Goal: Transaction & Acquisition: Purchase product/service

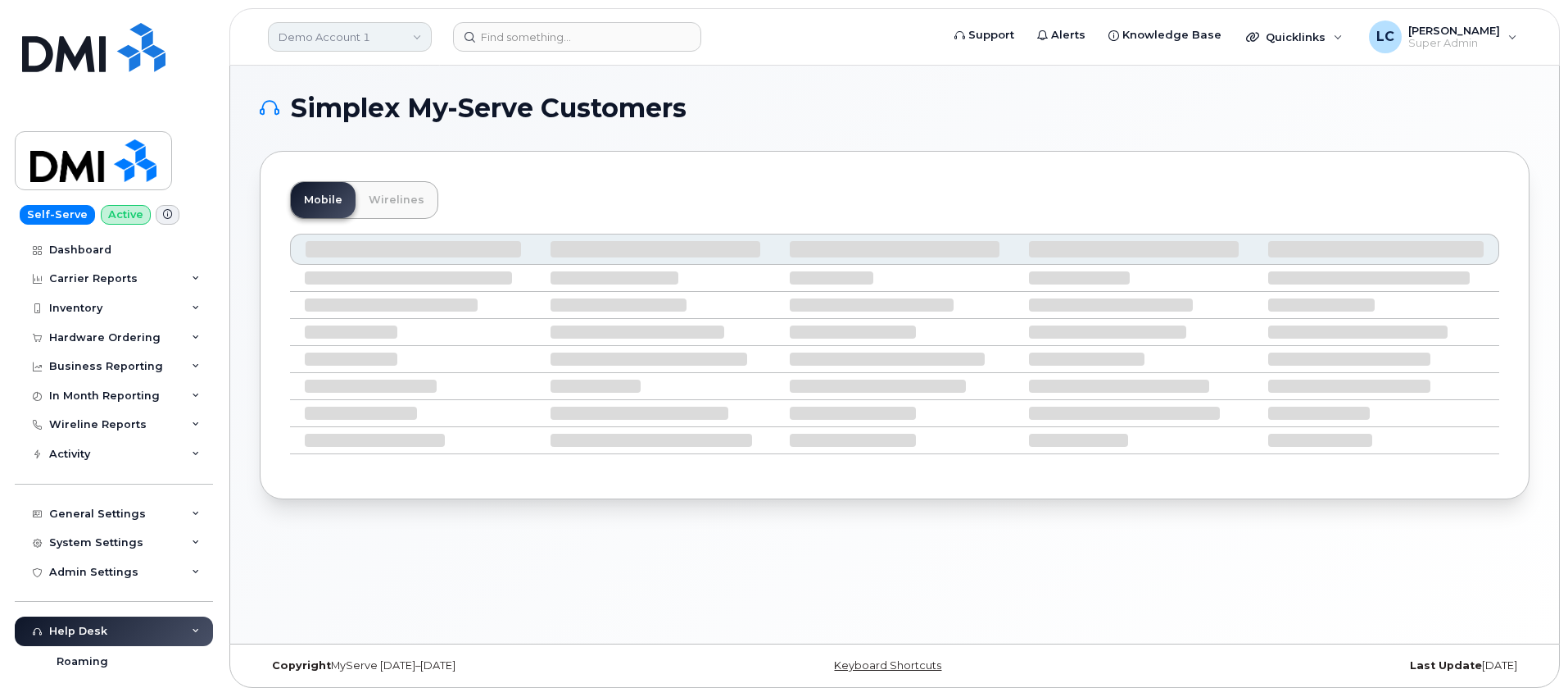
click at [400, 23] on div "Demo Account 1" at bounding box center [350, 37] width 181 height 32
click at [392, 43] on link "Demo Account 1" at bounding box center [350, 37] width 164 height 30
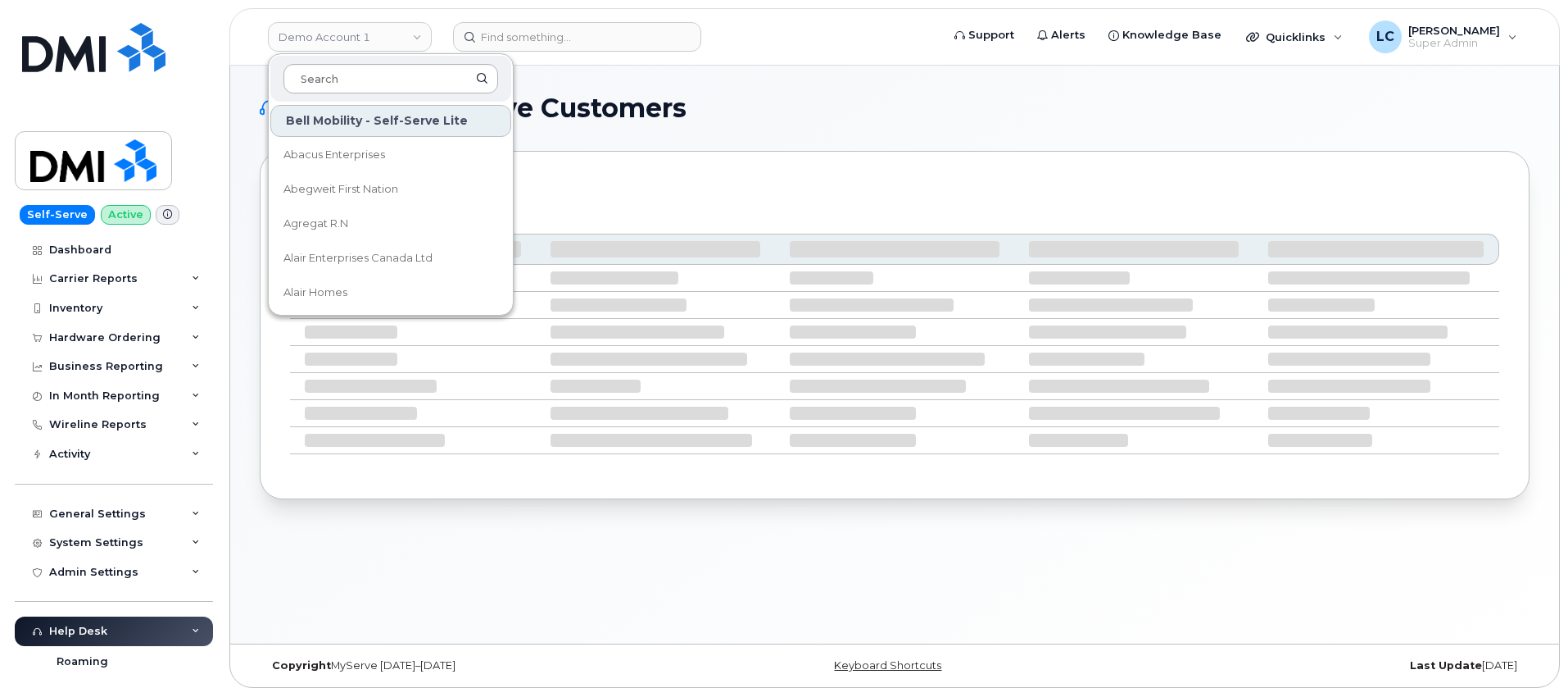
click at [380, 74] on input at bounding box center [390, 78] width 215 height 30
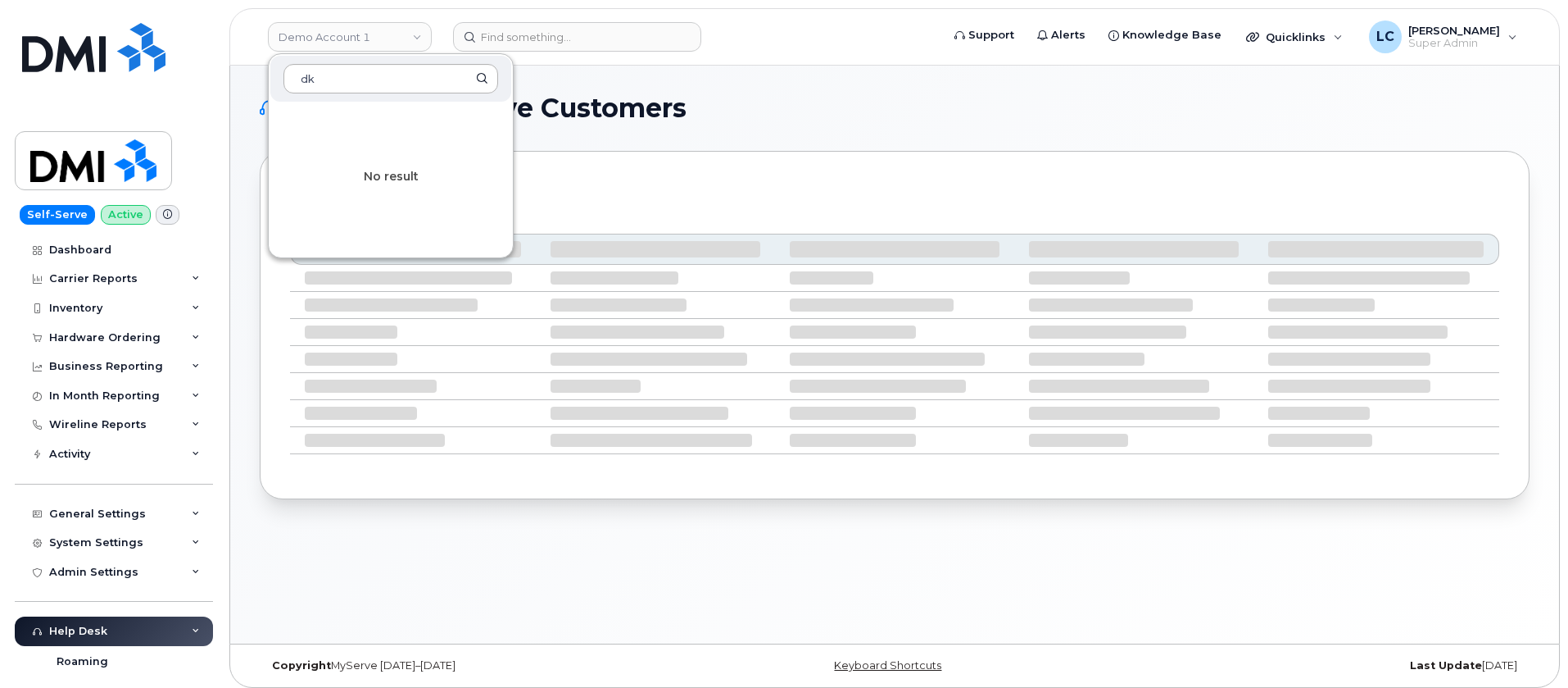
type input "d"
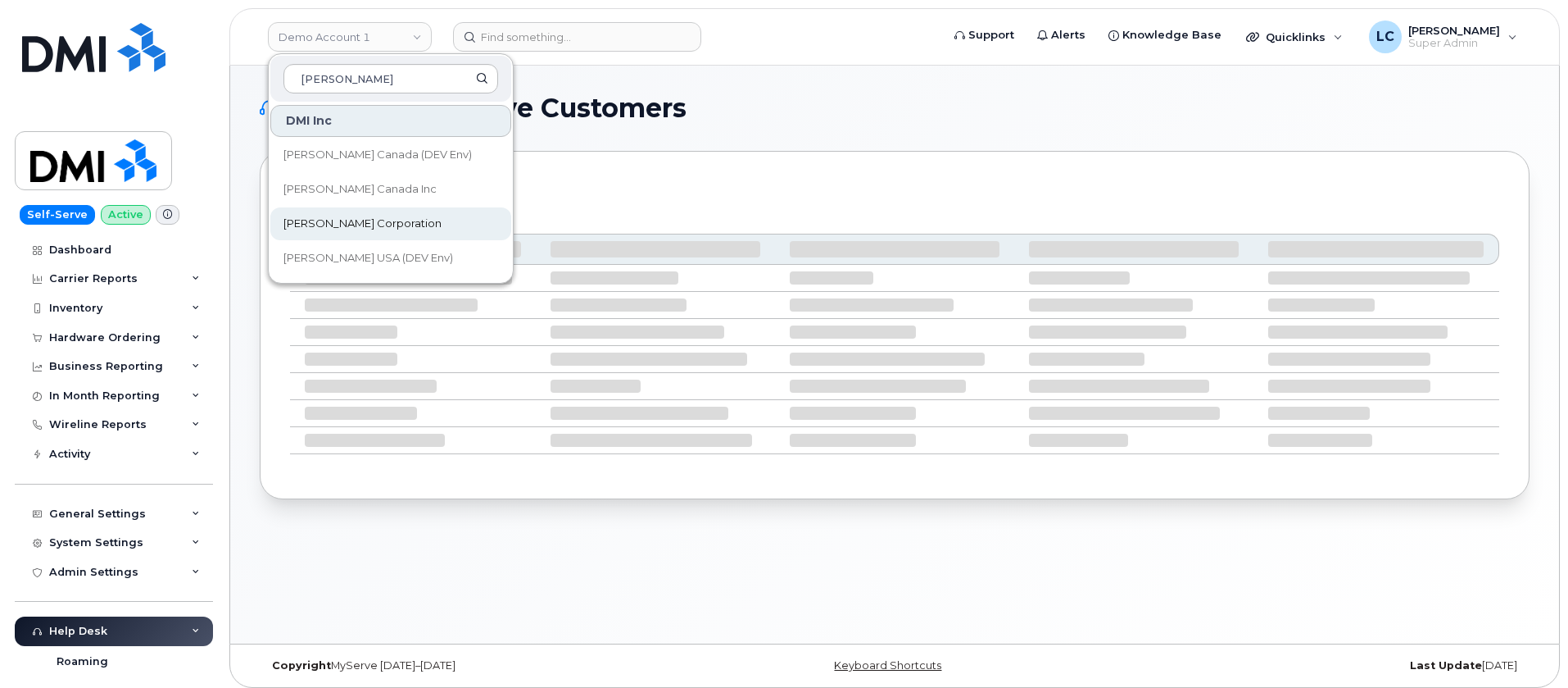
type input "kiewit"
click at [379, 227] on span "[PERSON_NAME] Corporation" at bounding box center [362, 224] width 158 height 16
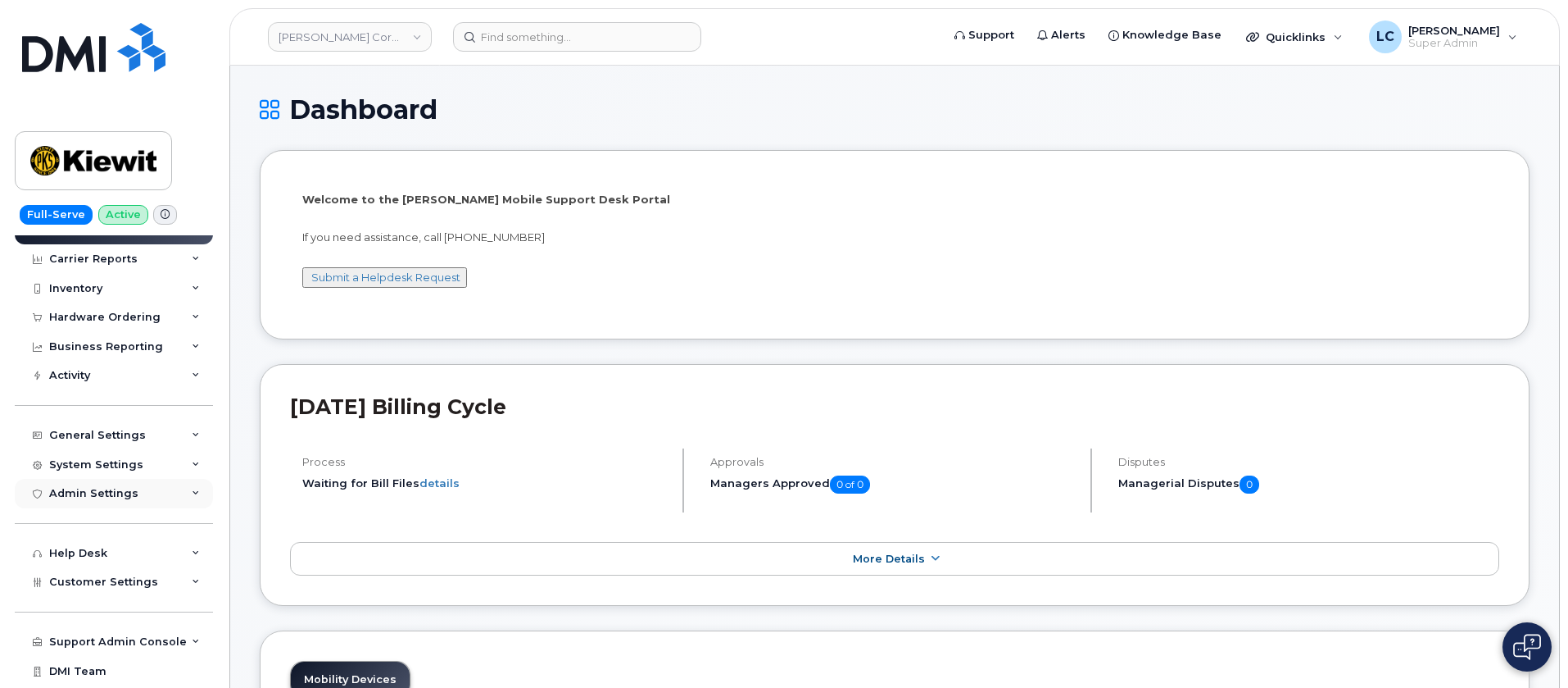
scroll to position [76, 0]
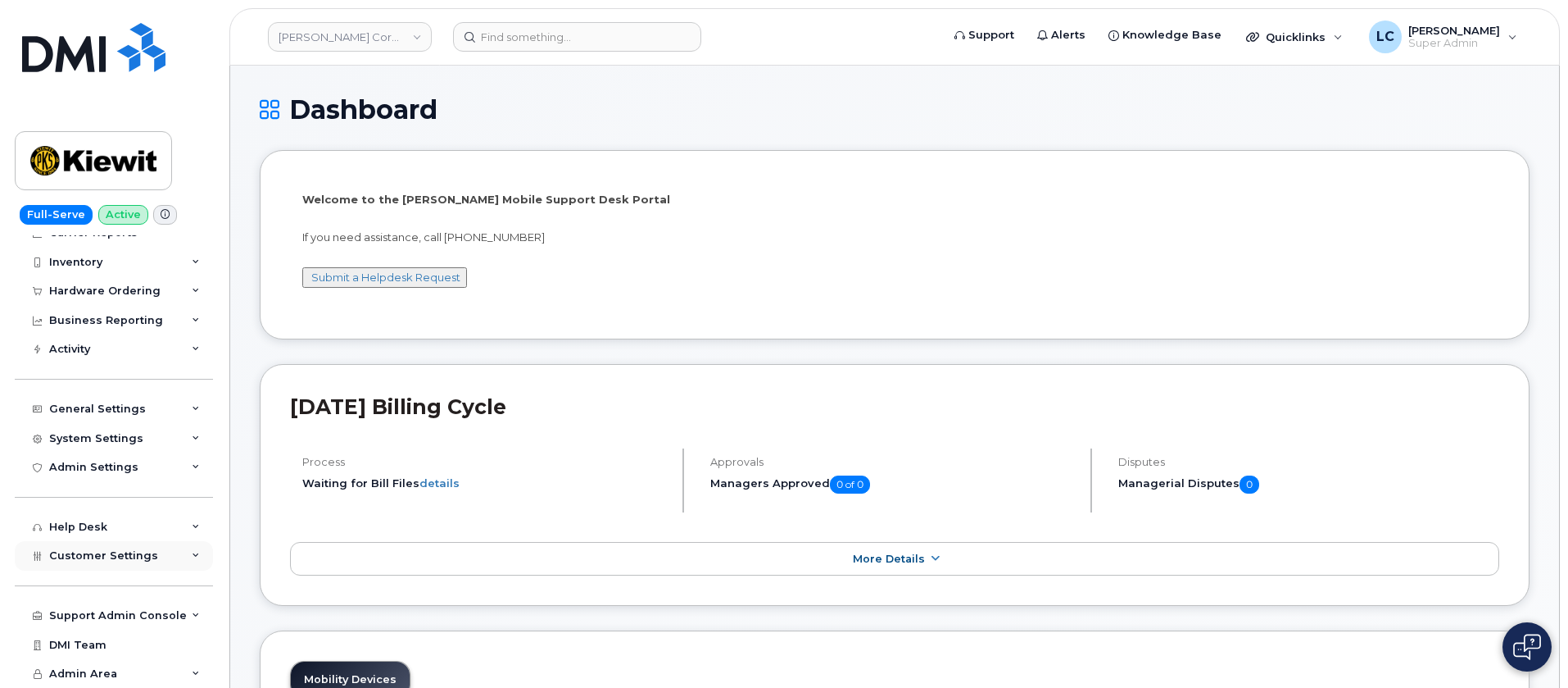
click at [155, 544] on div "Customer Settings" at bounding box center [113, 556] width 199 height 30
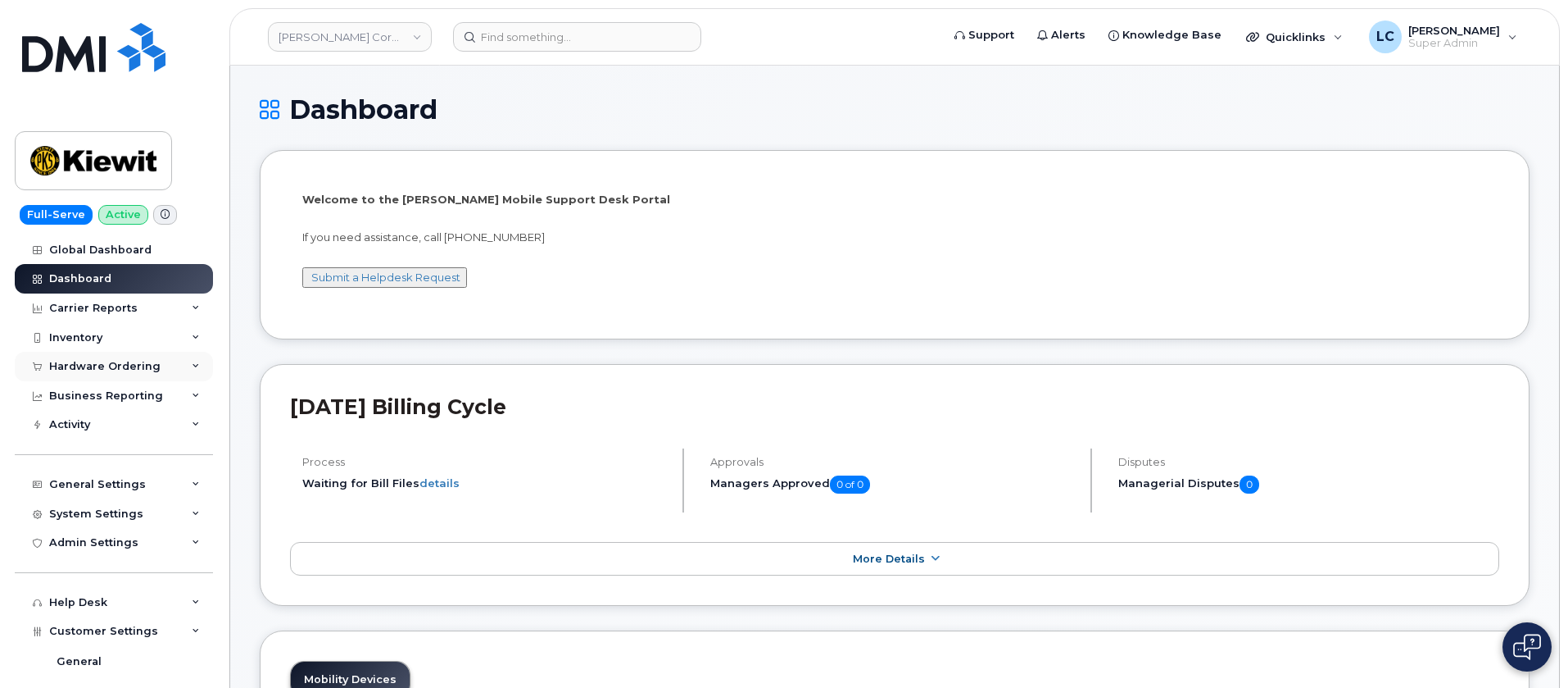
click at [150, 357] on div "Hardware Ordering" at bounding box center [113, 366] width 199 height 30
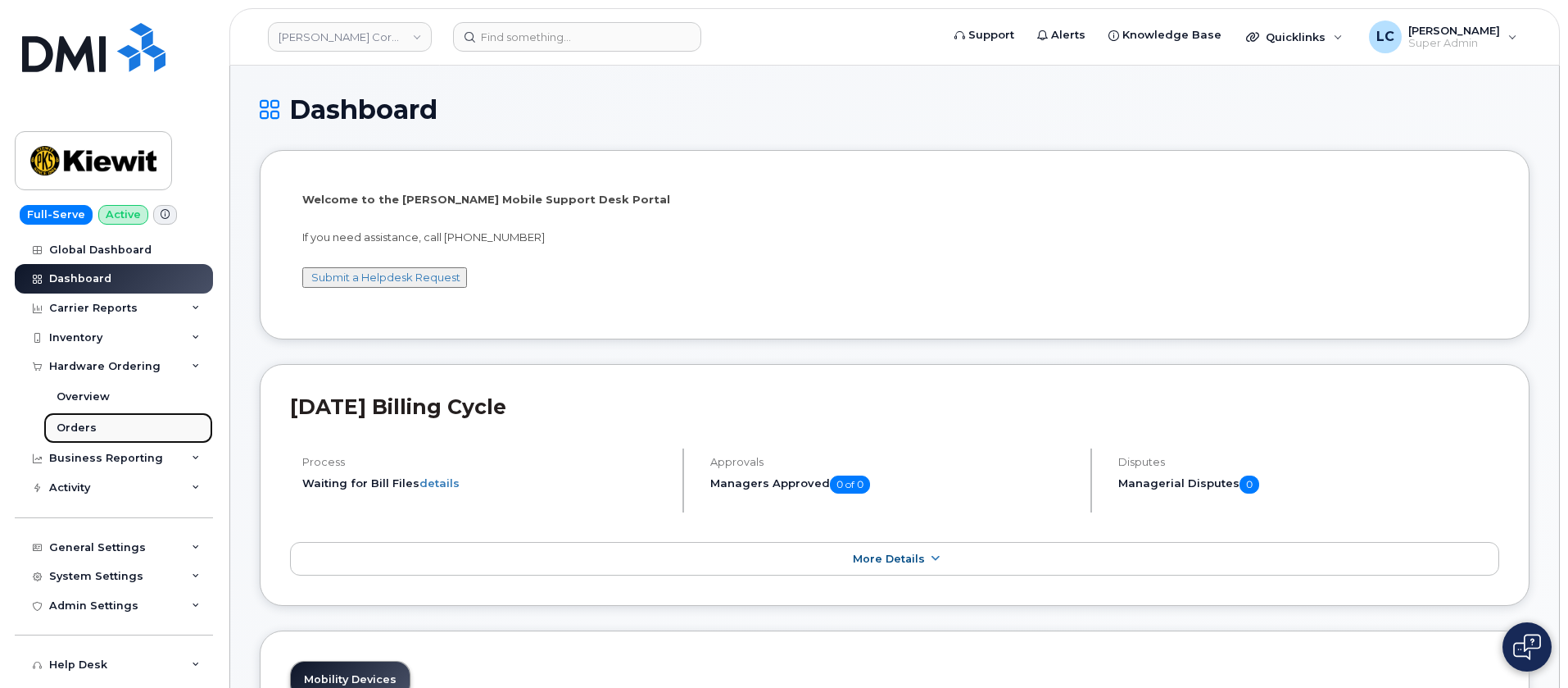
click at [115, 422] on link "Orders" at bounding box center [128, 427] width 170 height 31
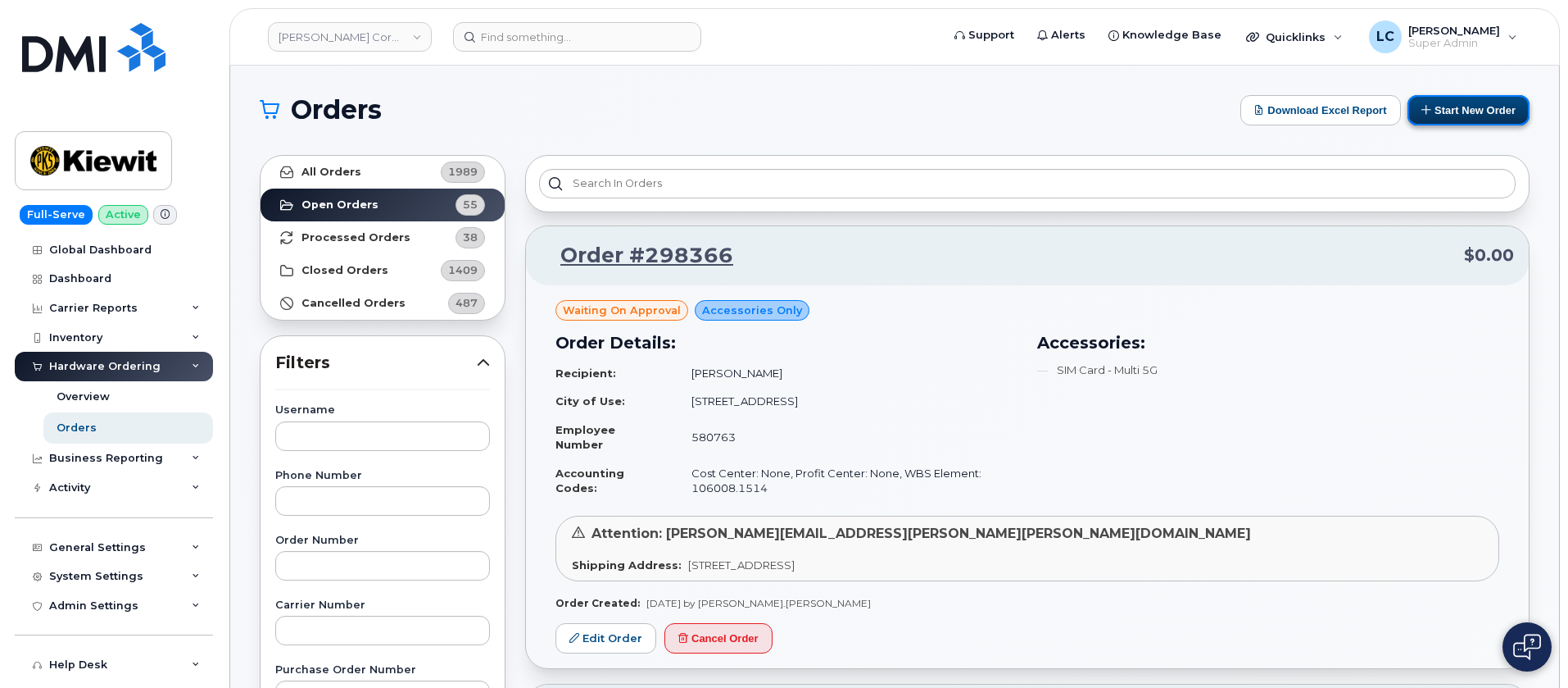
click at [1459, 107] on button "Start New Order" at bounding box center [1469, 111] width 122 height 31
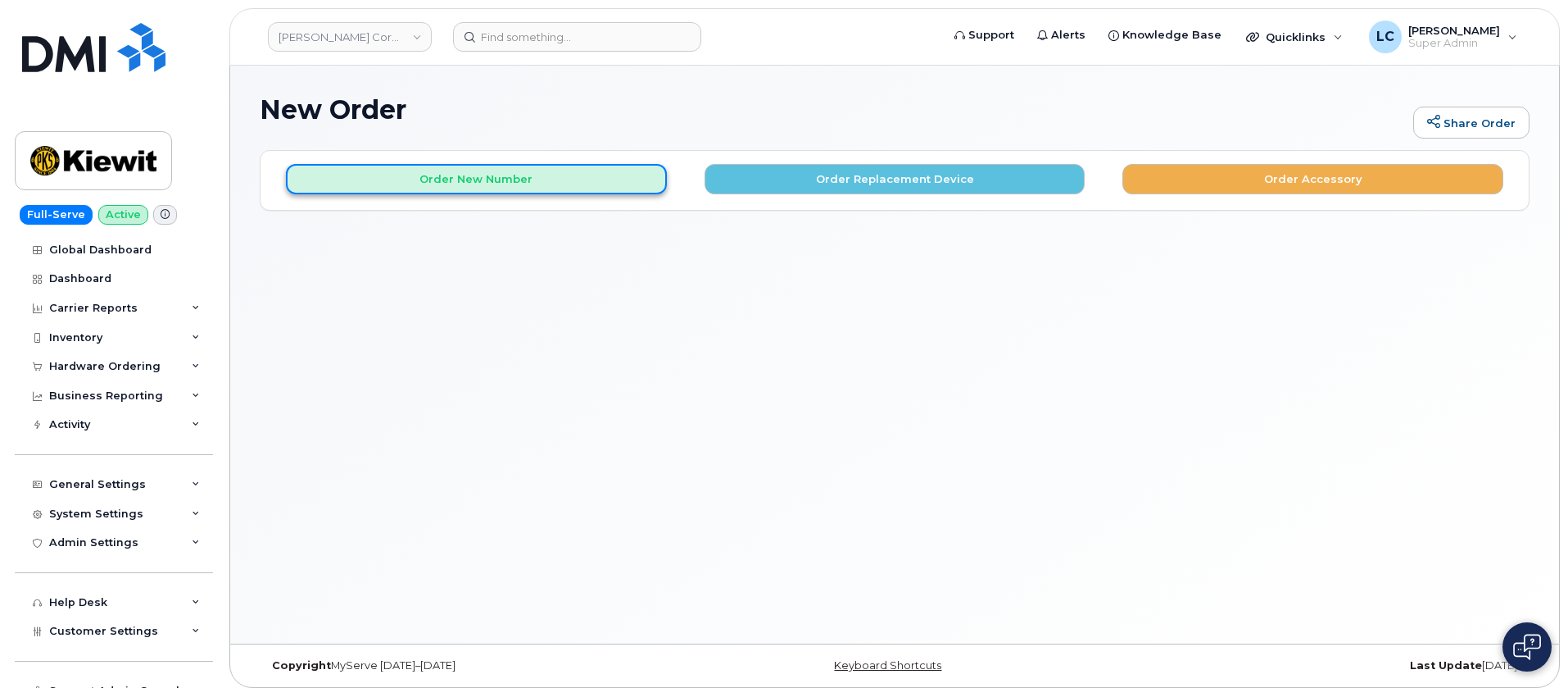
click at [614, 182] on button "Order New Number" at bounding box center [477, 179] width 381 height 31
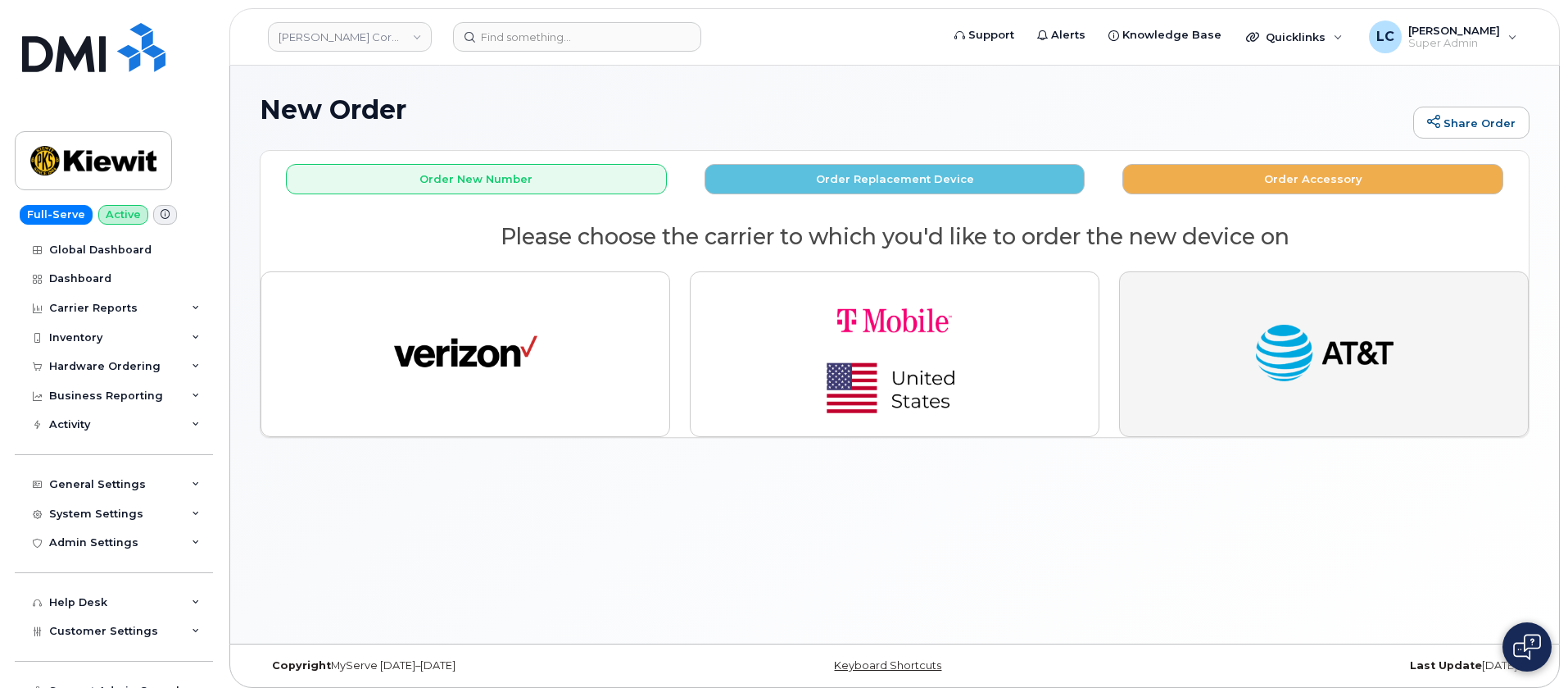
click at [1261, 372] on img "button" at bounding box center [1324, 354] width 143 height 74
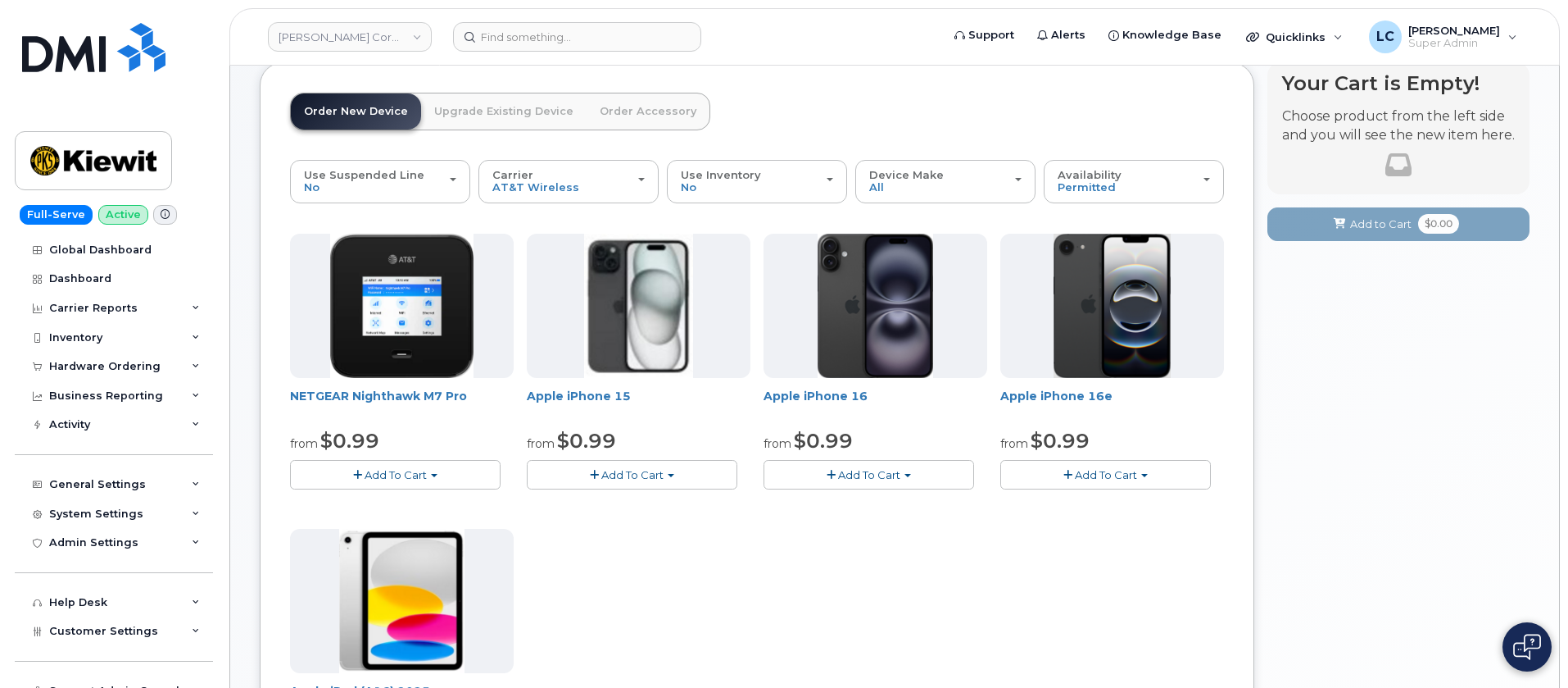
scroll to position [123, 0]
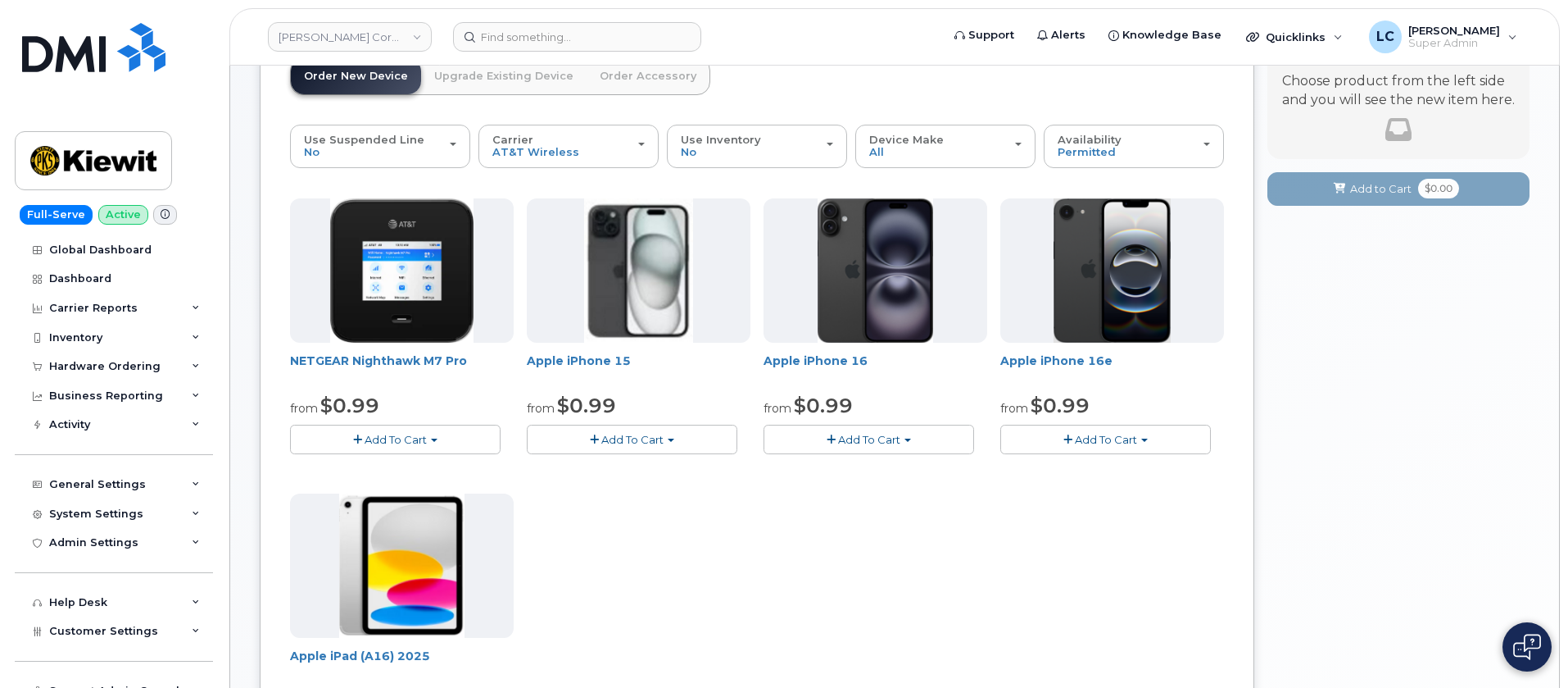
click at [1196, 432] on button "Add To Cart" at bounding box center [1106, 439] width 210 height 29
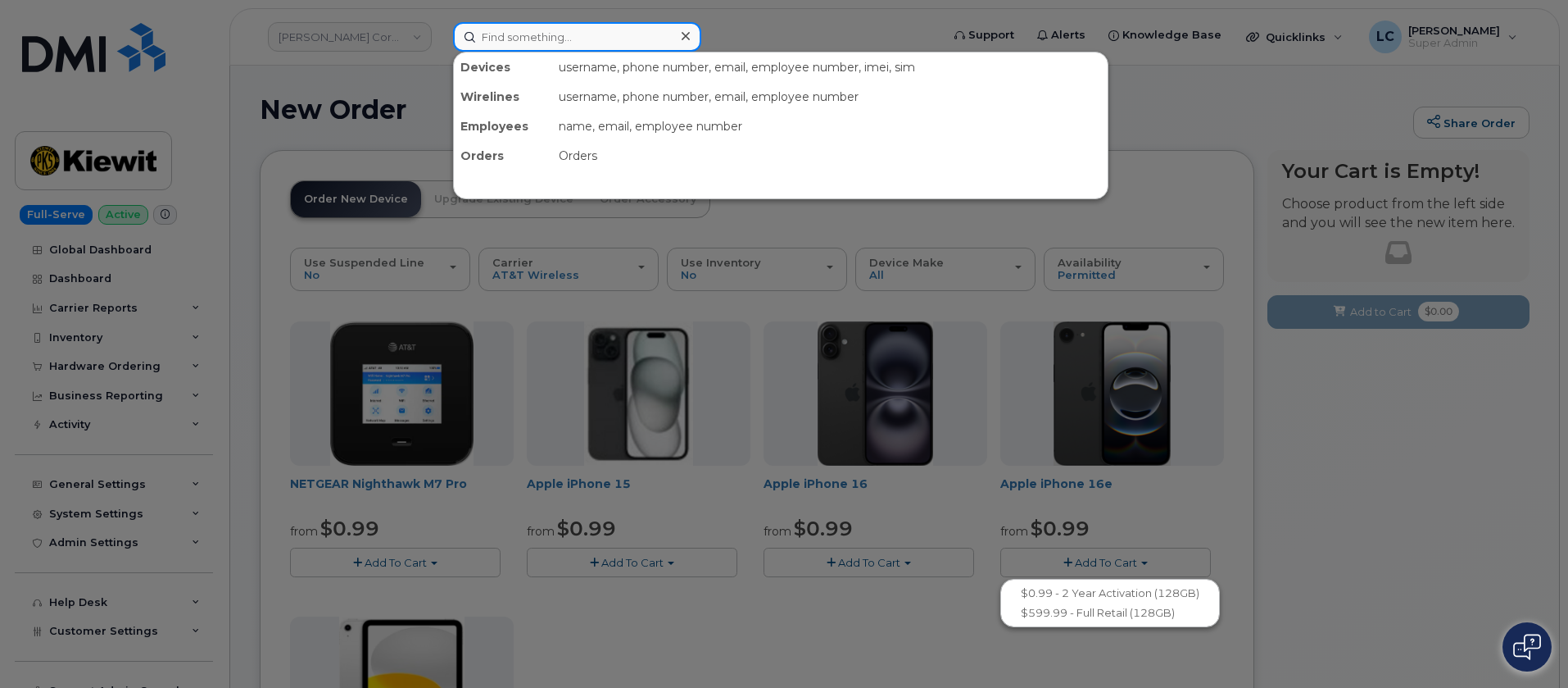
click at [503, 40] on input at bounding box center [577, 37] width 248 height 30
paste input "907-406-0725"
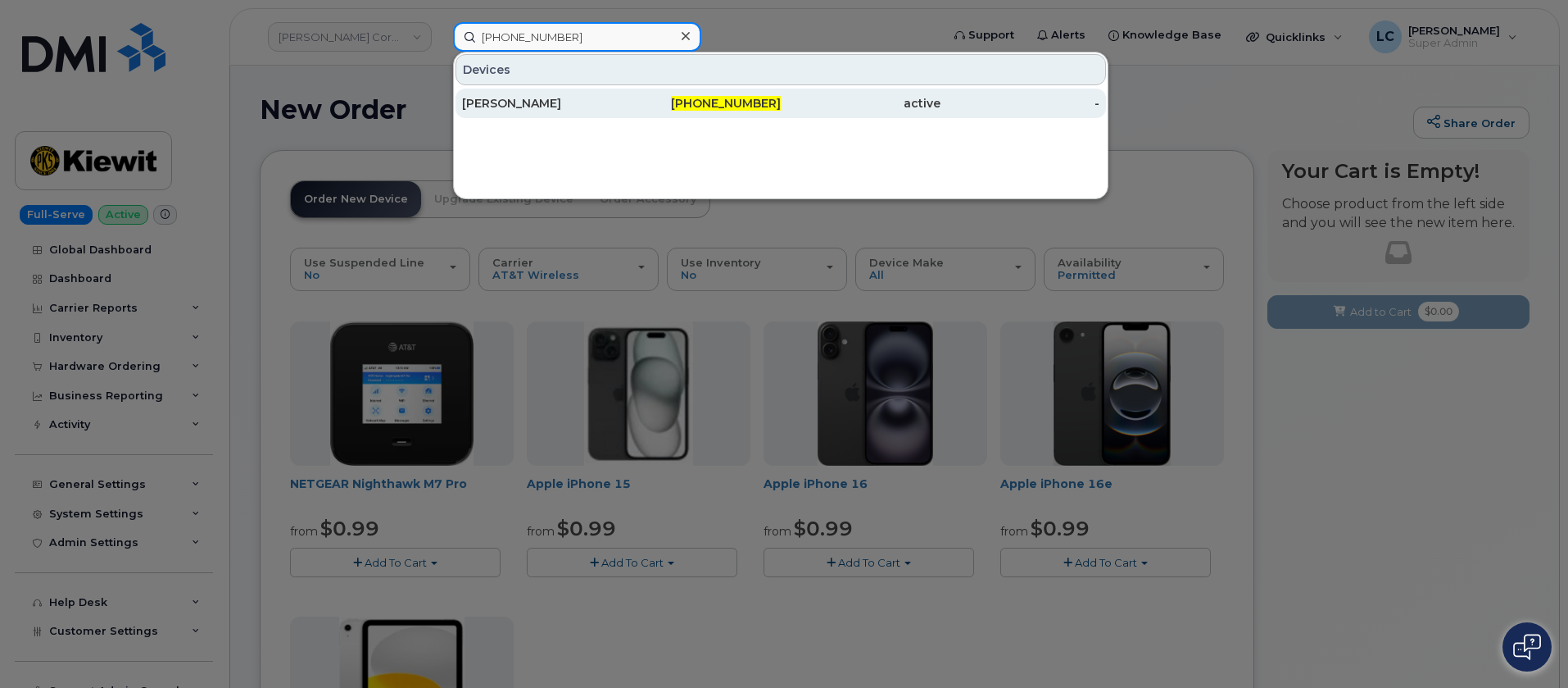
type input "907-406-0725"
click at [597, 105] on div "CAROL MARKS" at bounding box center [542, 103] width 160 height 16
